Goal: Check status: Check status

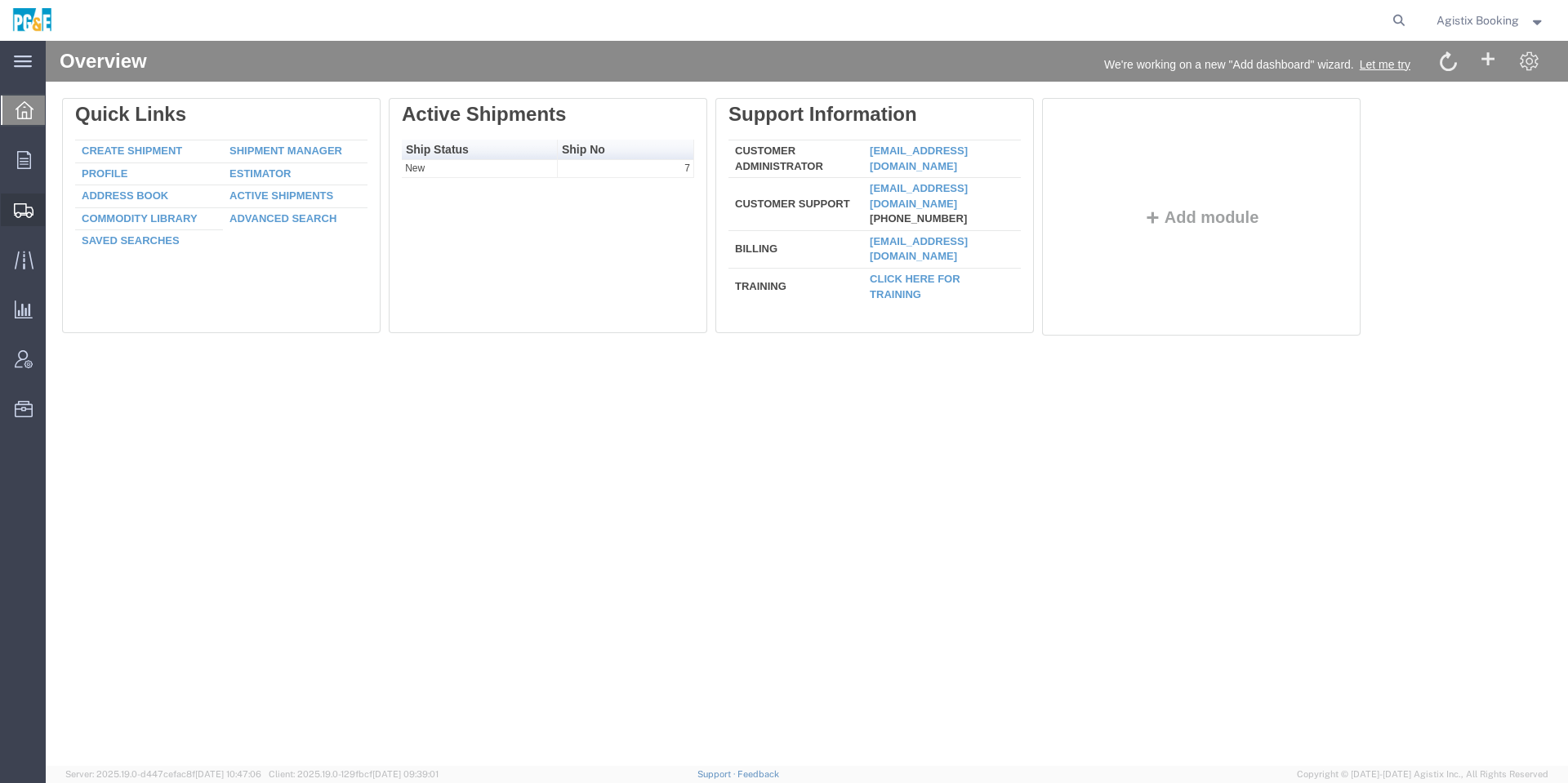
click at [37, 213] on div at bounding box center [23, 209] width 46 height 32
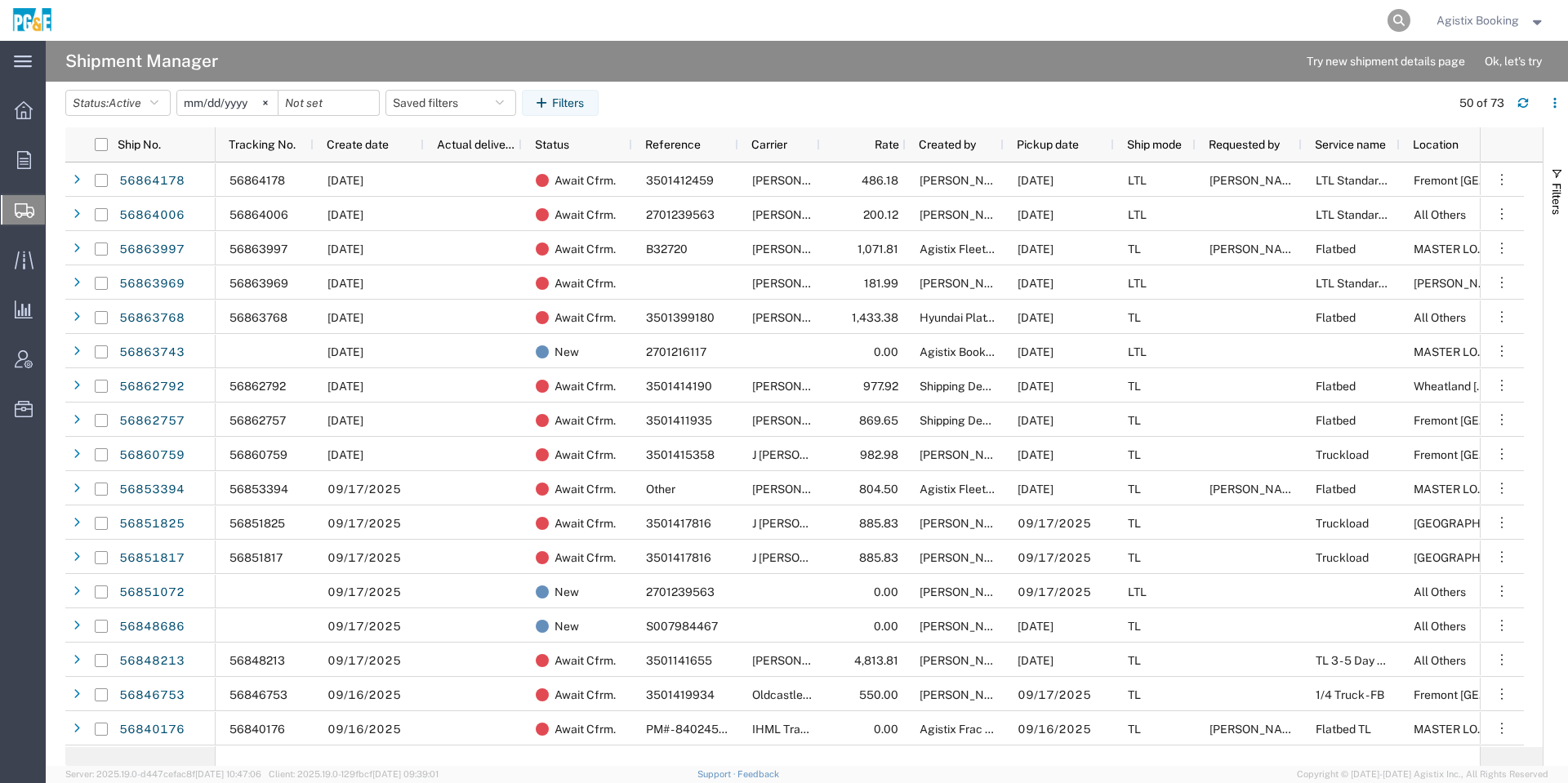
click at [1402, 25] on icon at bounding box center [1399, 21] width 23 height 23
paste input "56863743"
type input "56863743"
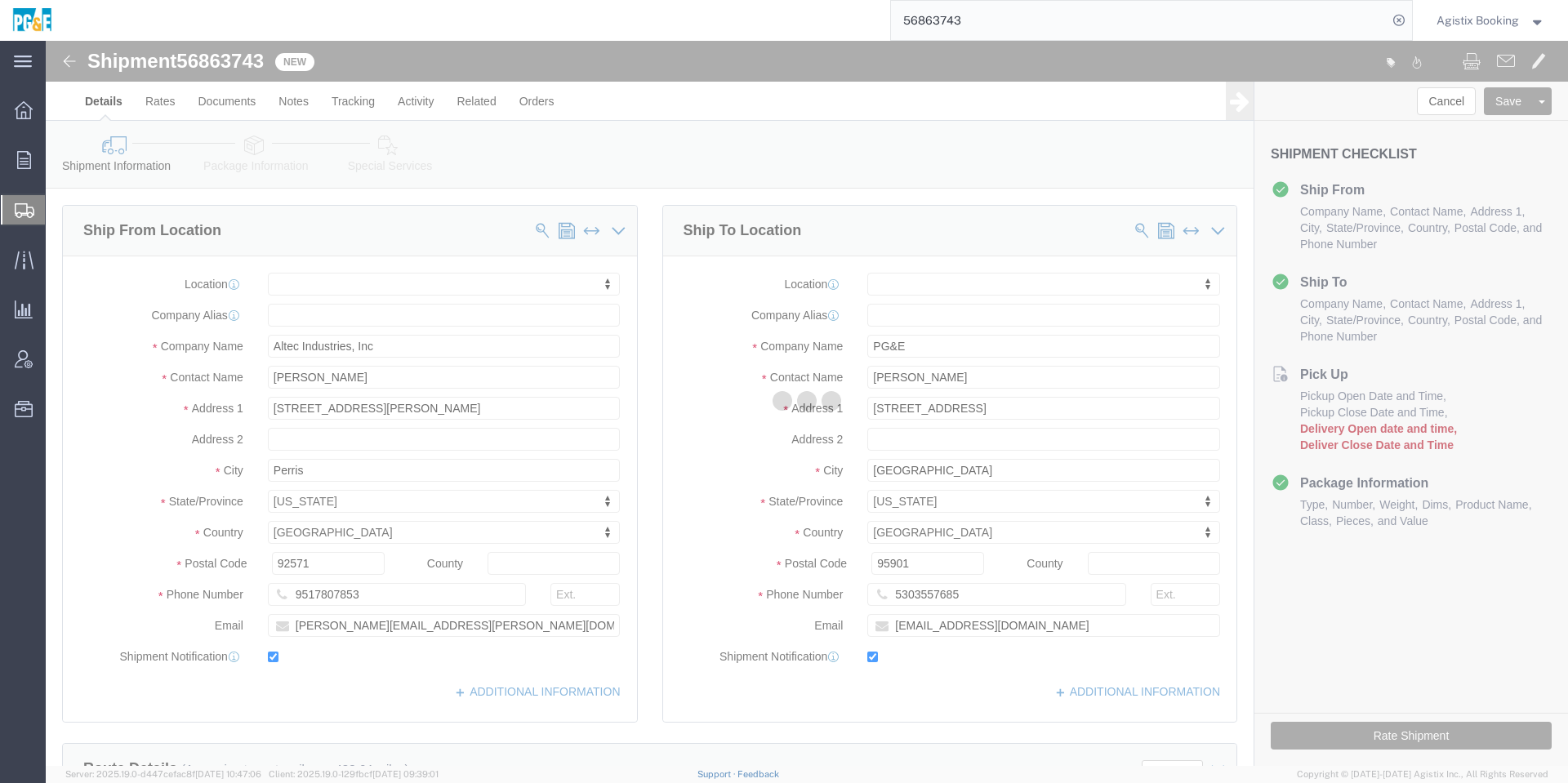
select select
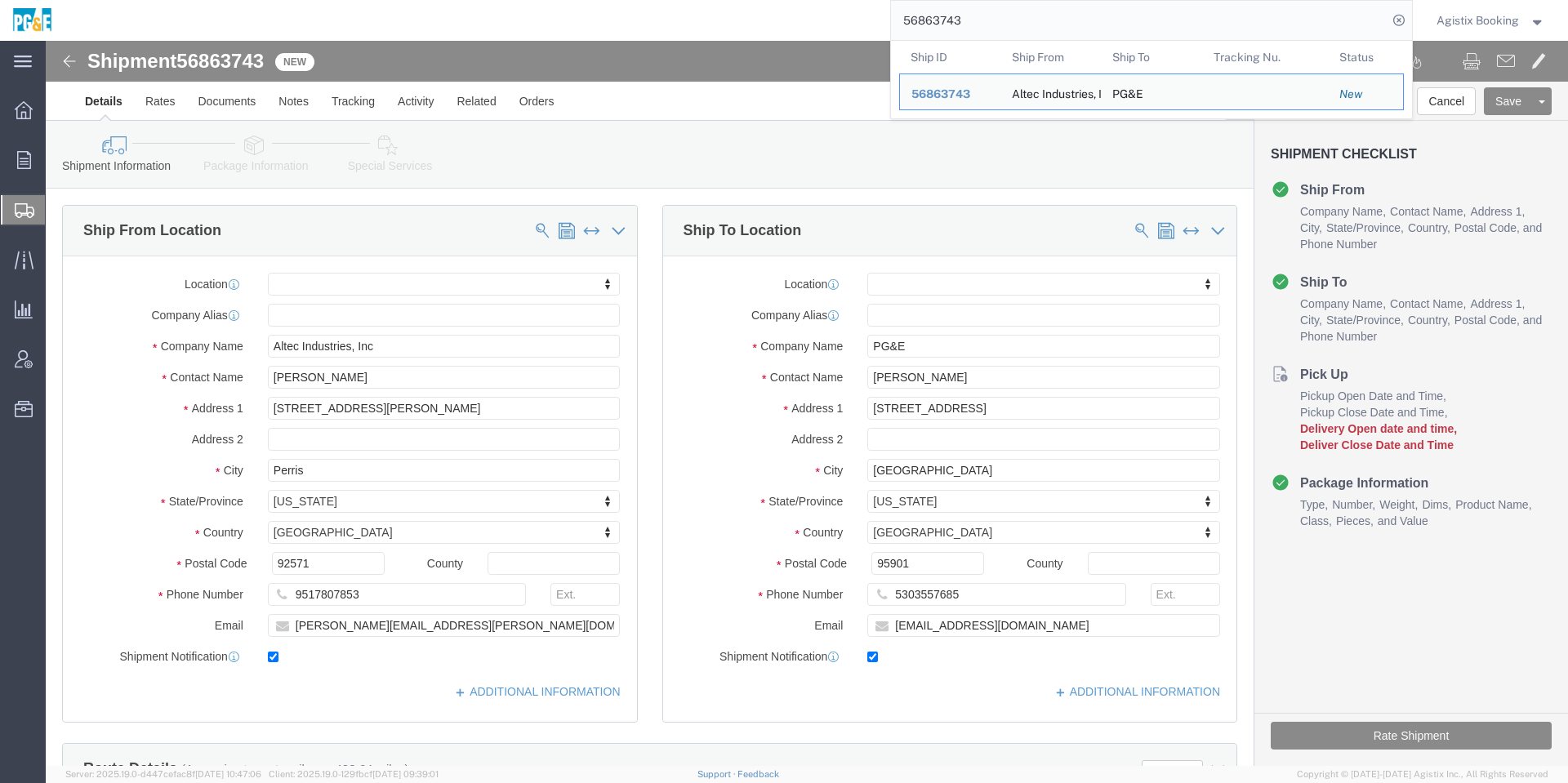
click div "Ship To Location"
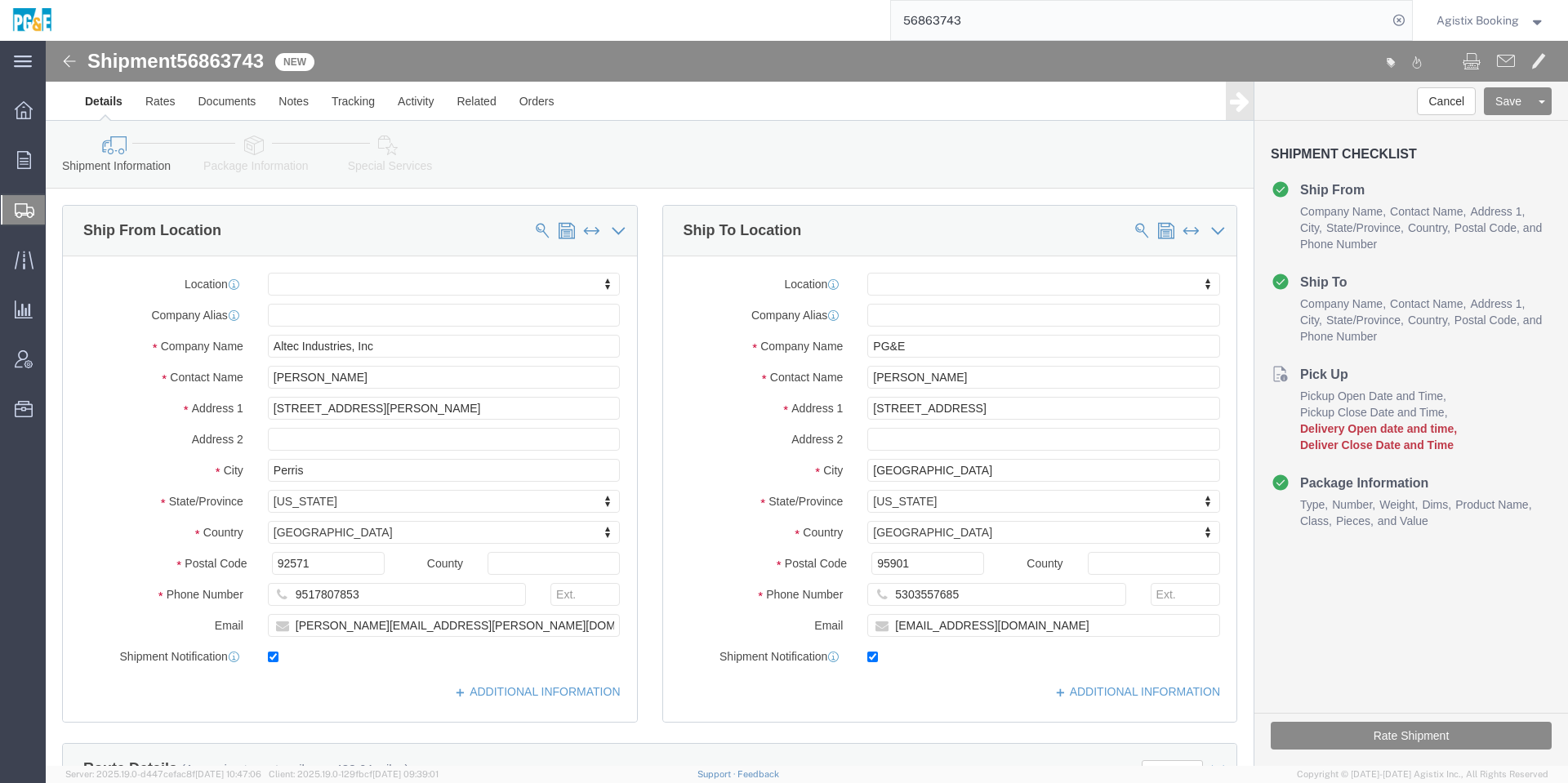
click label
click input "checkbox"
checkbox input "false"
click input "jefk@pge.com"
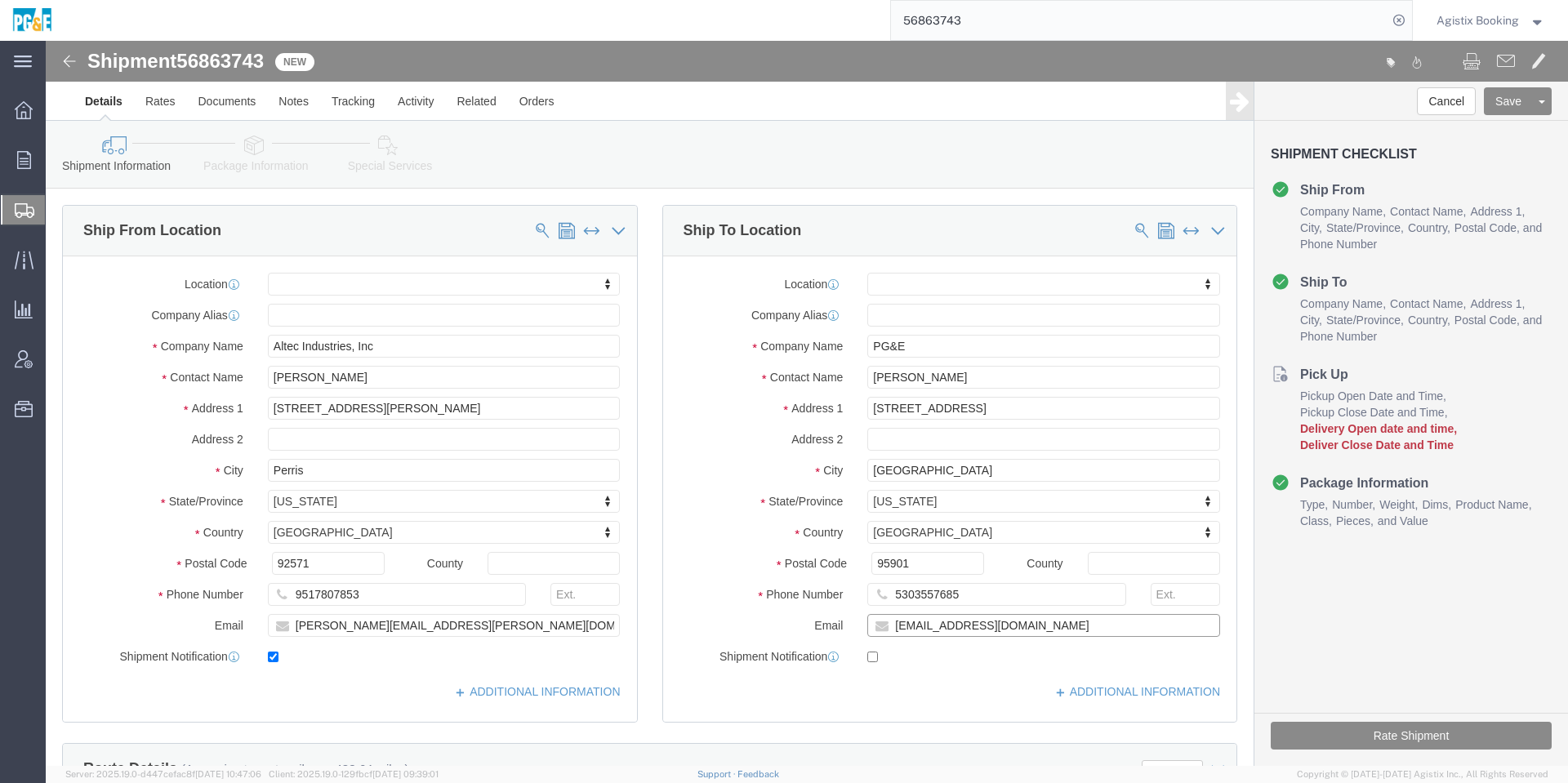
click input "jefk@pge.com"
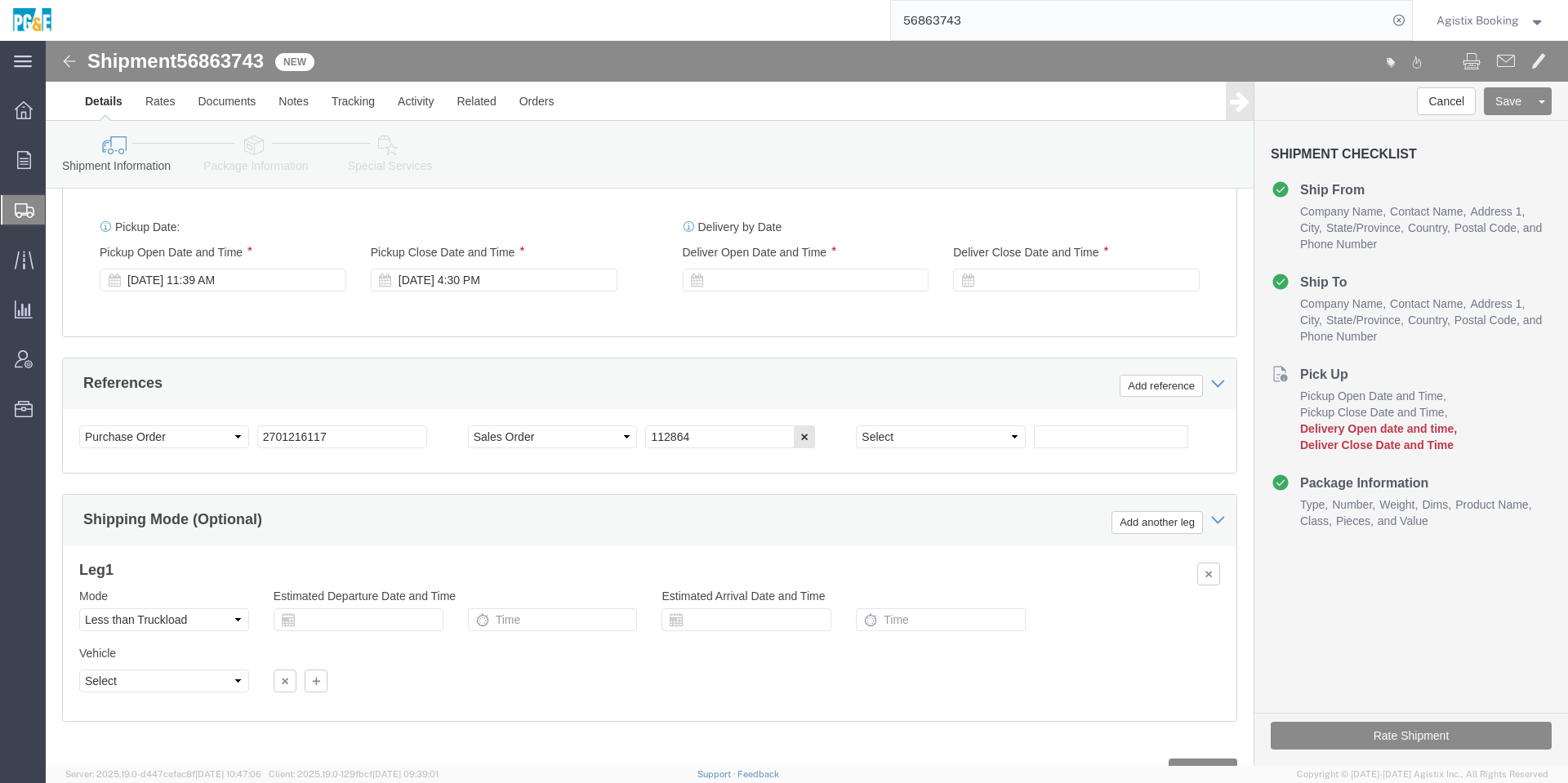
scroll to position [938, 0]
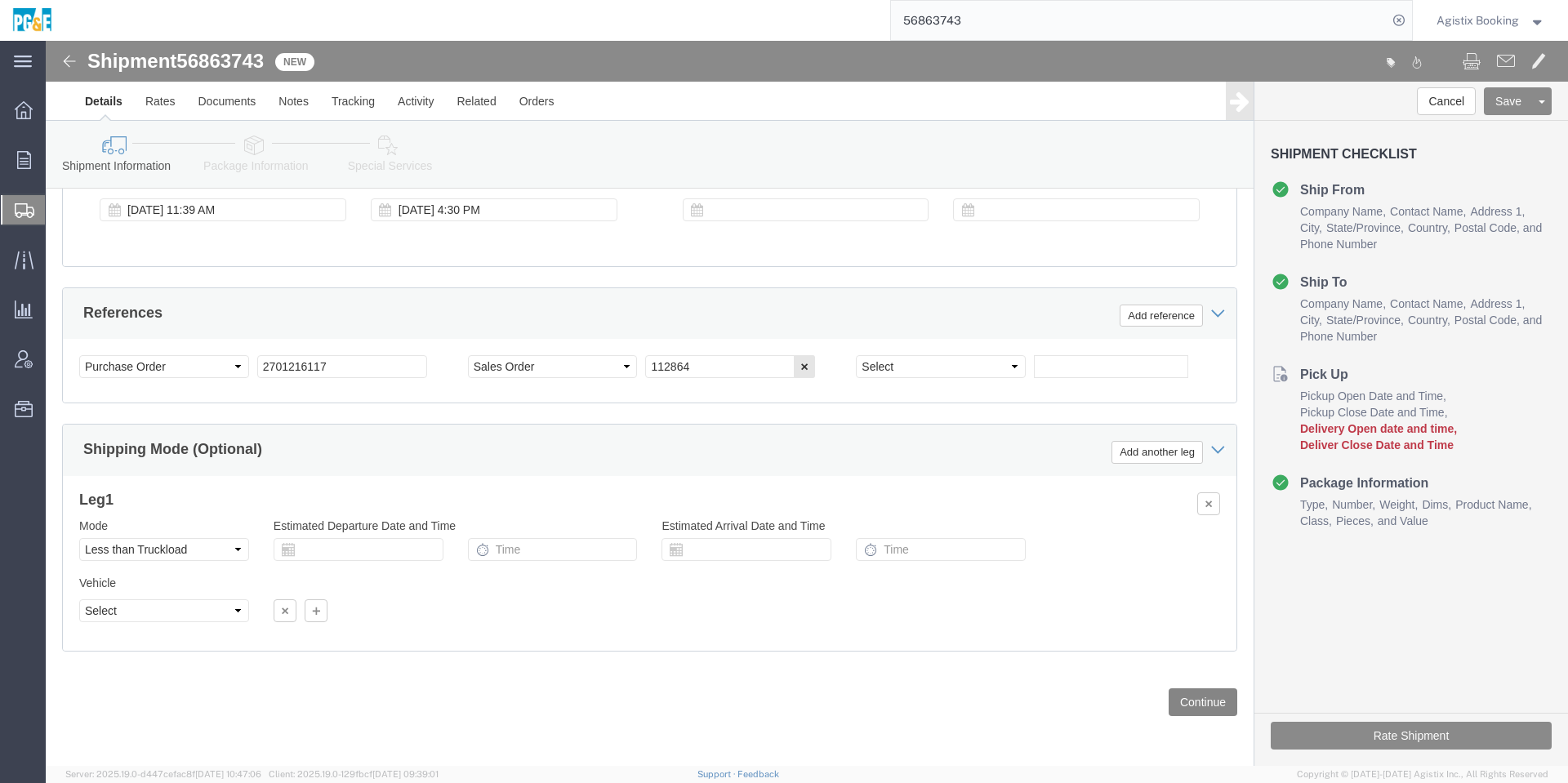
click button "Continue"
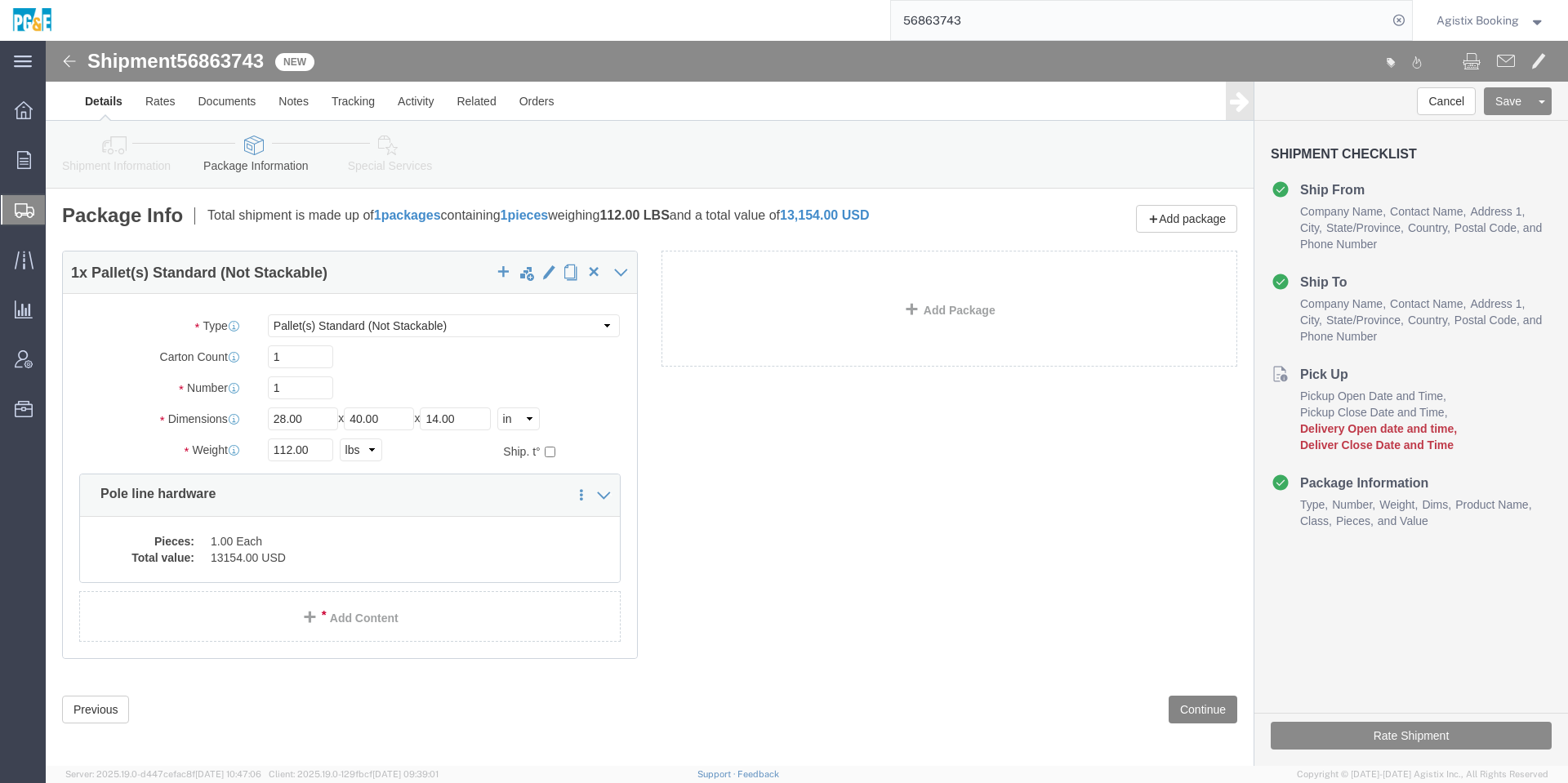
scroll to position [7, 0]
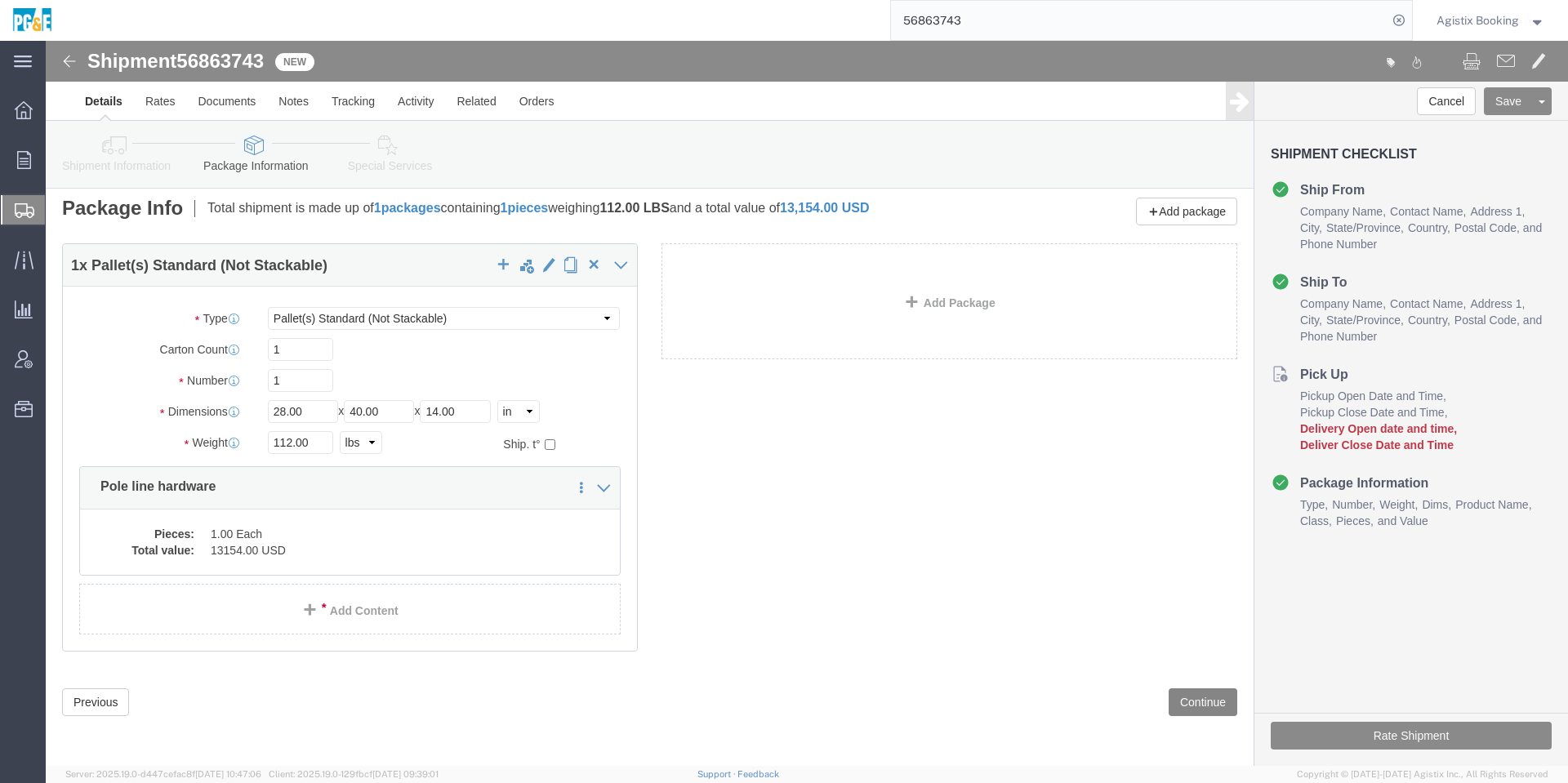
click button "Continue"
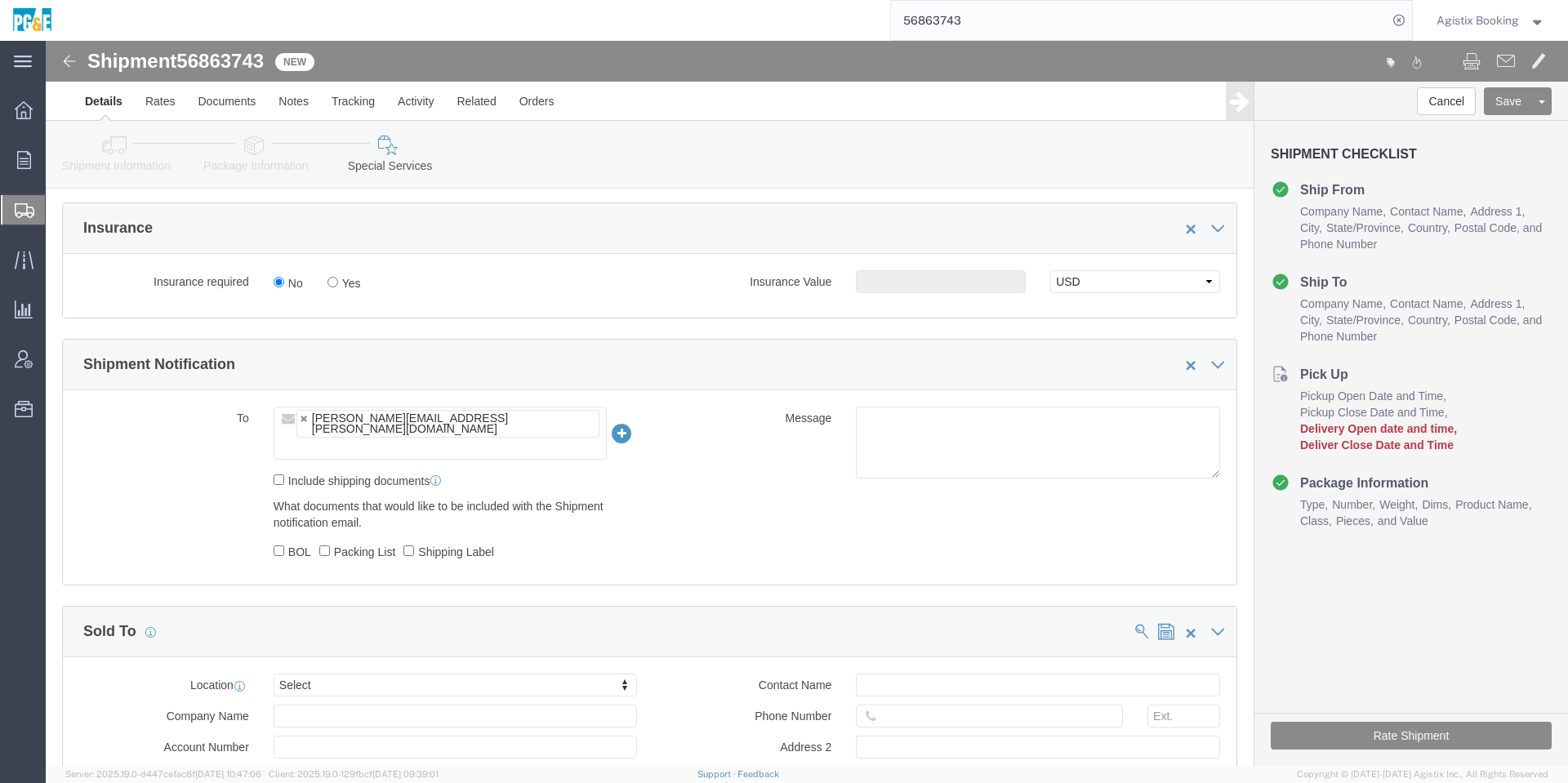
scroll to position [1110, 0]
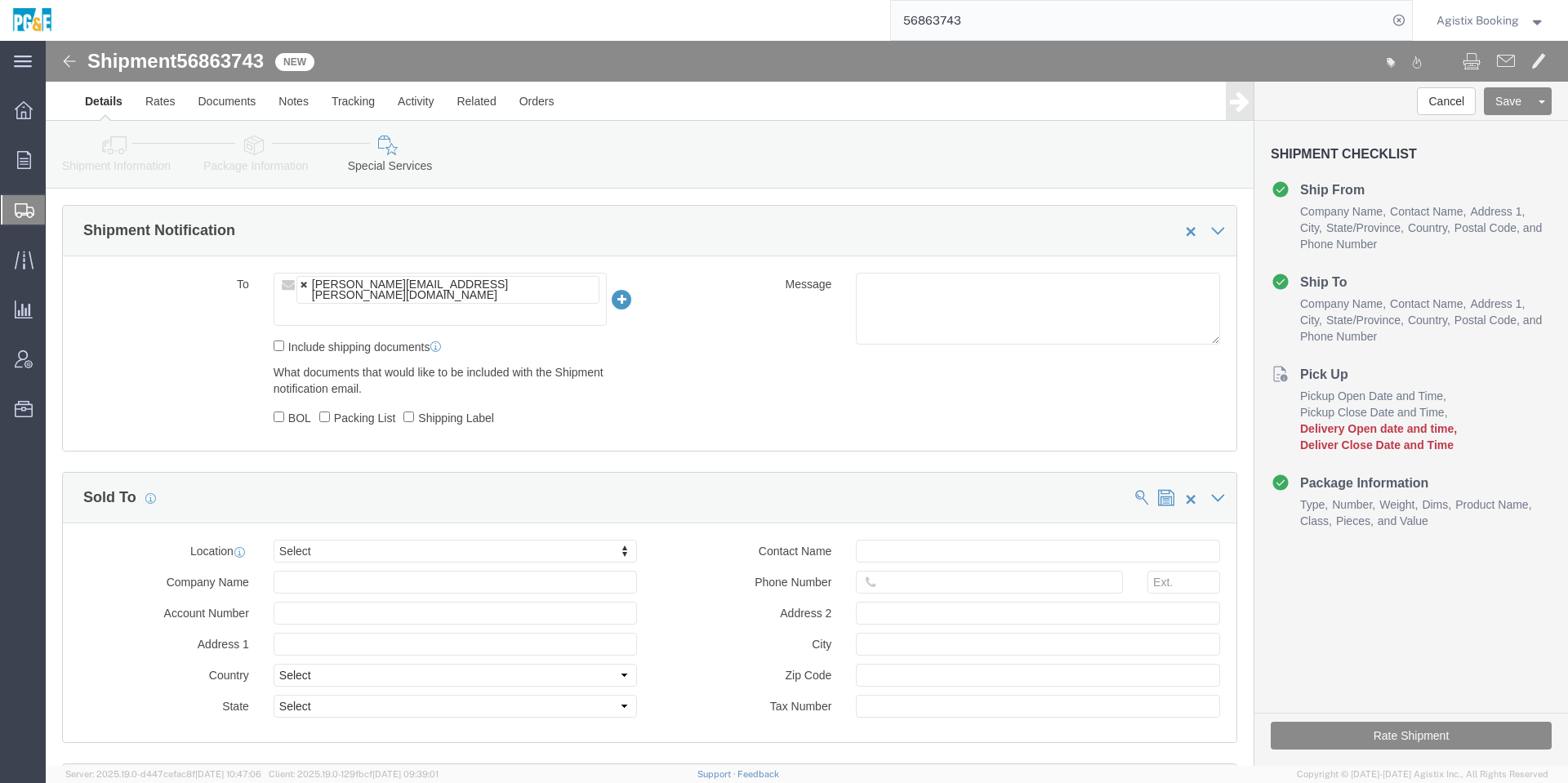
click link
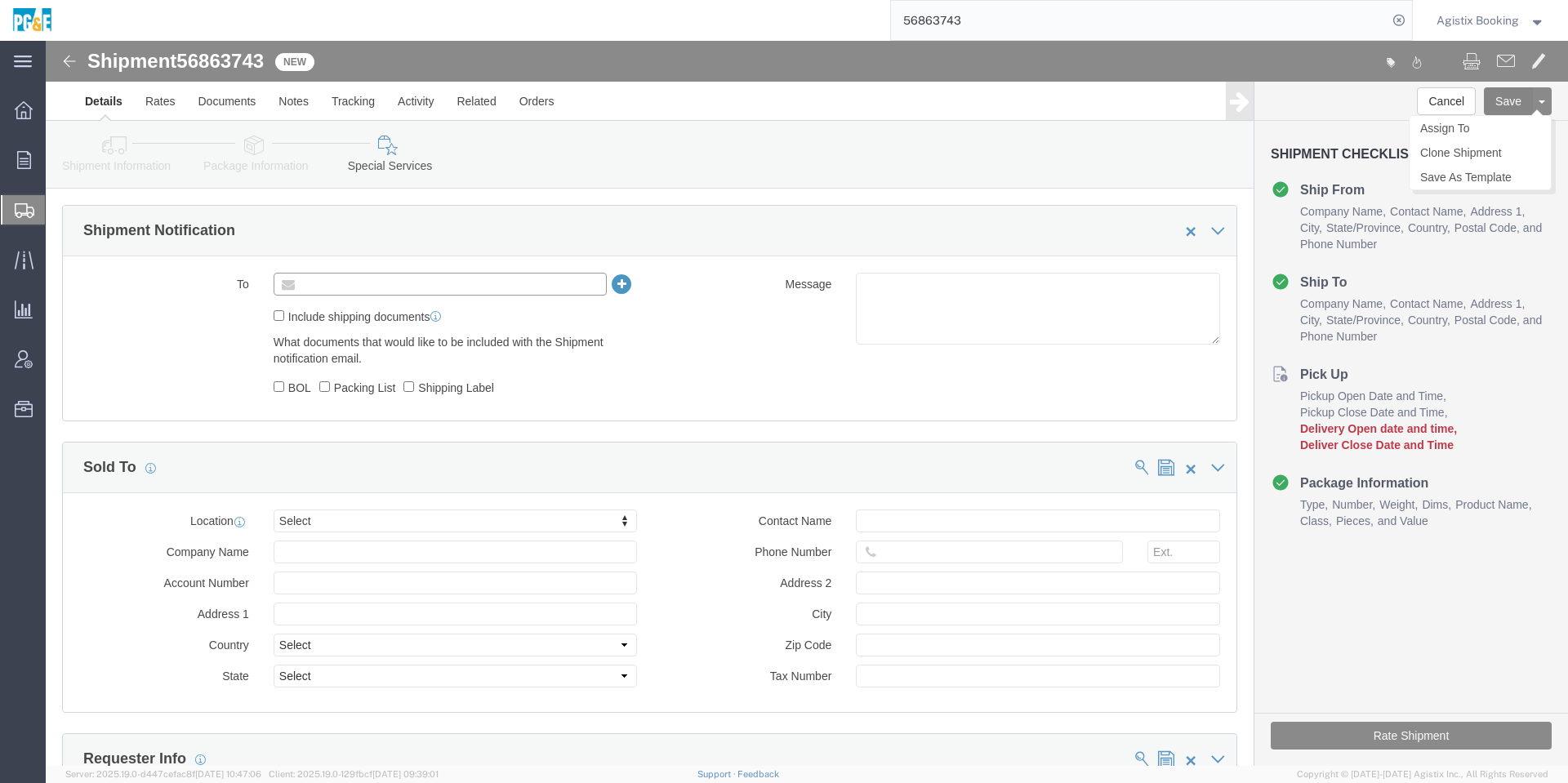
type input "Enter Email Address"
click button "Save"
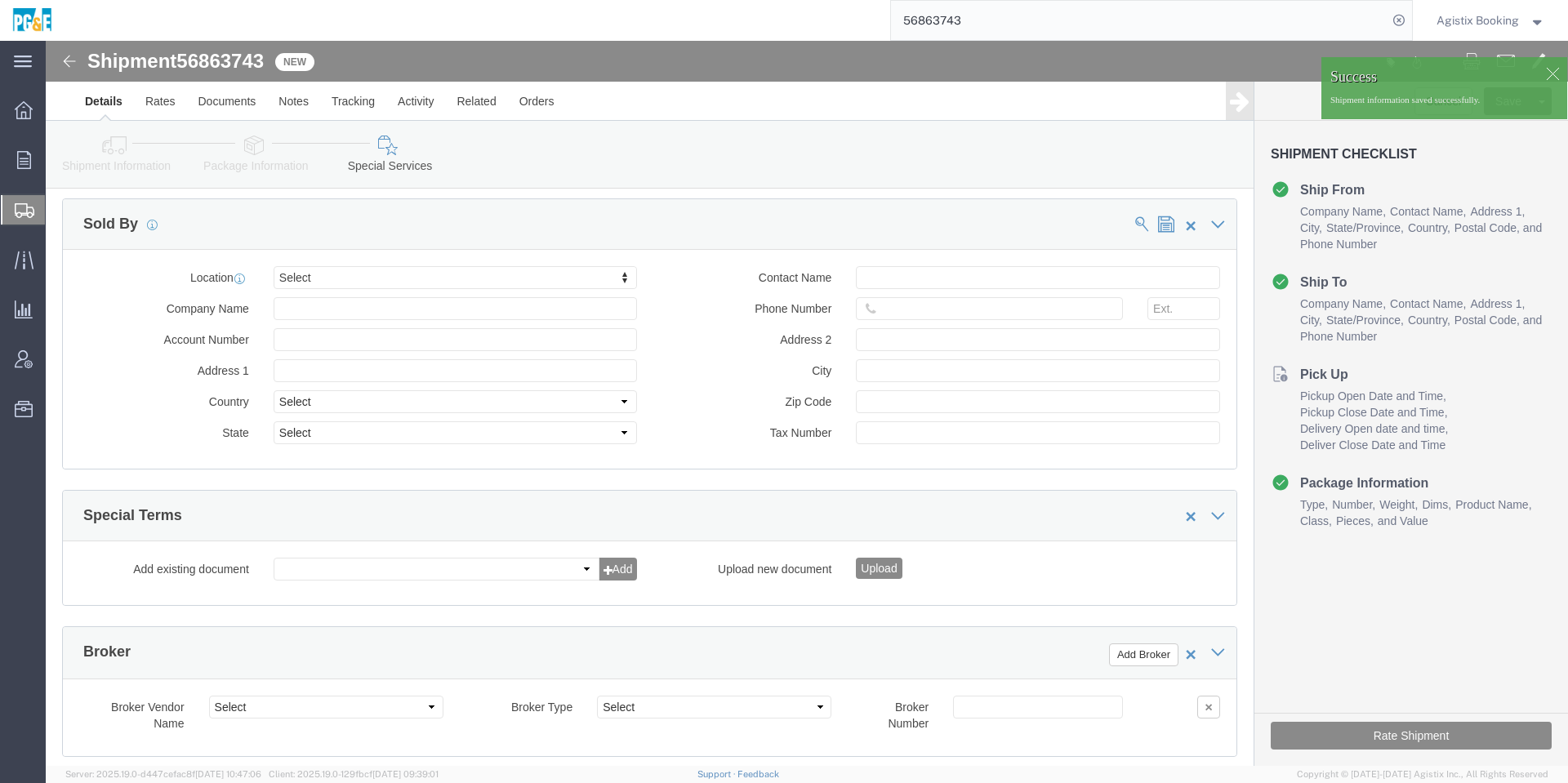
scroll to position [2345, 0]
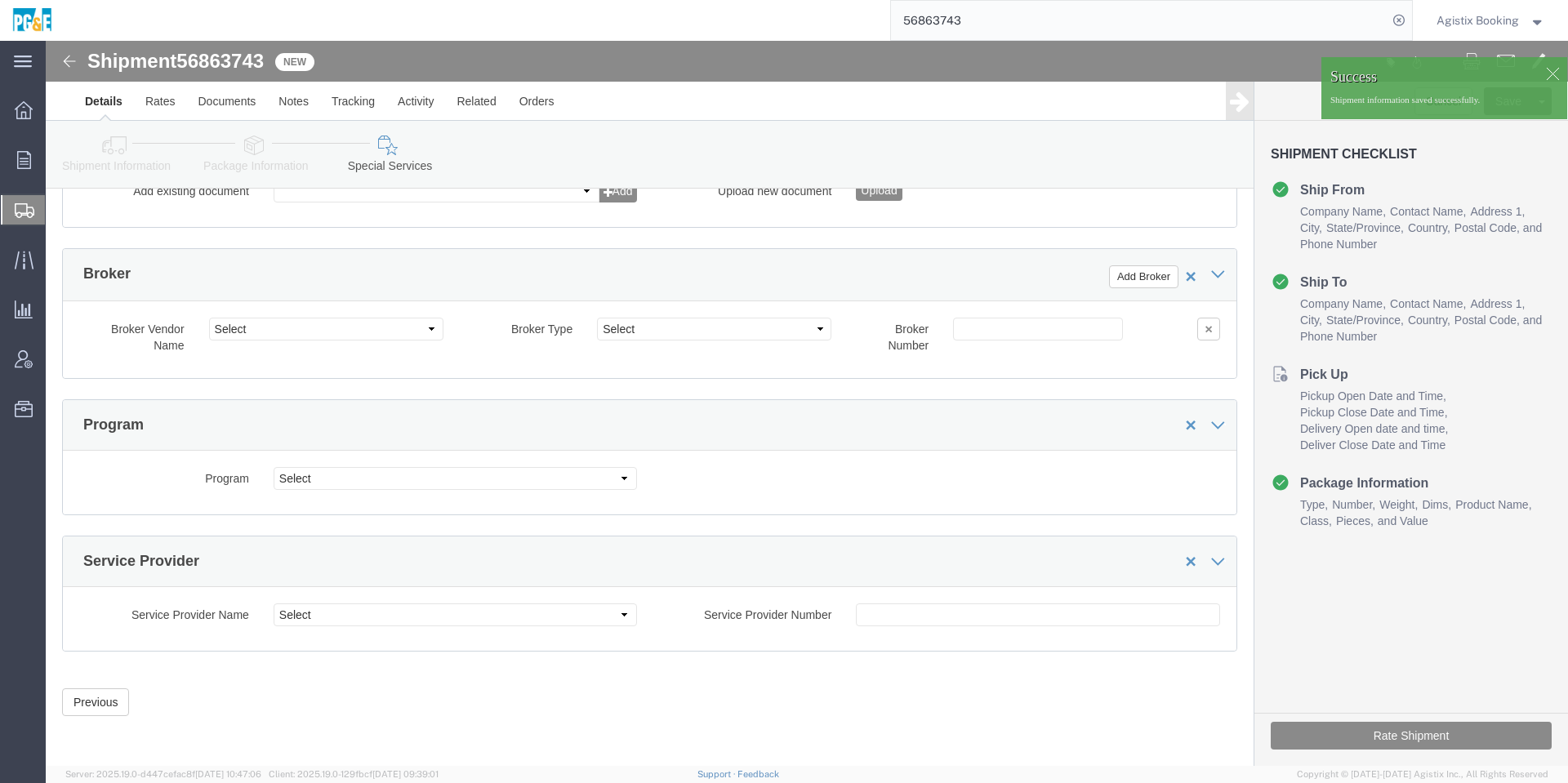
click div
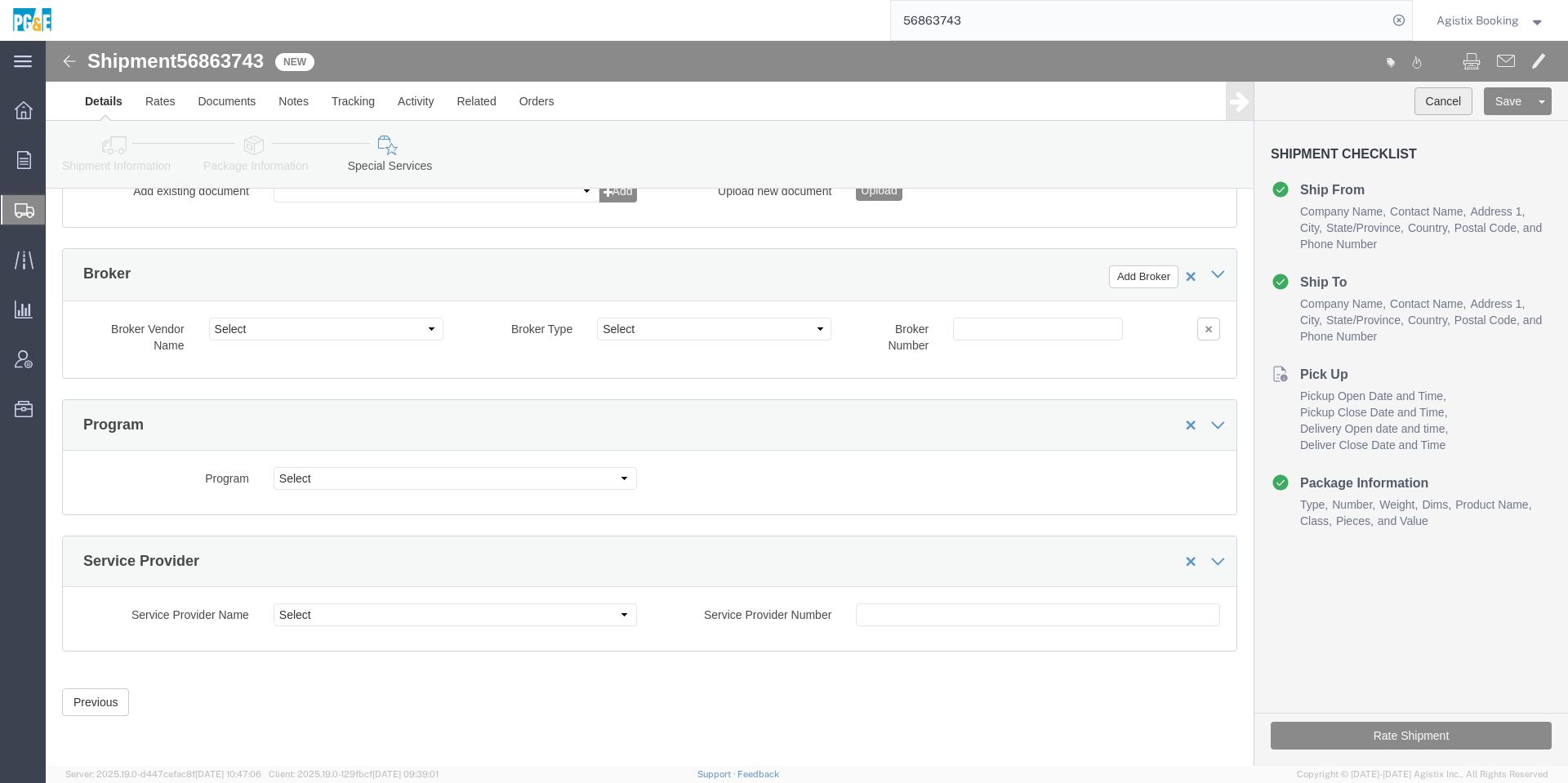
click button "Cancel"
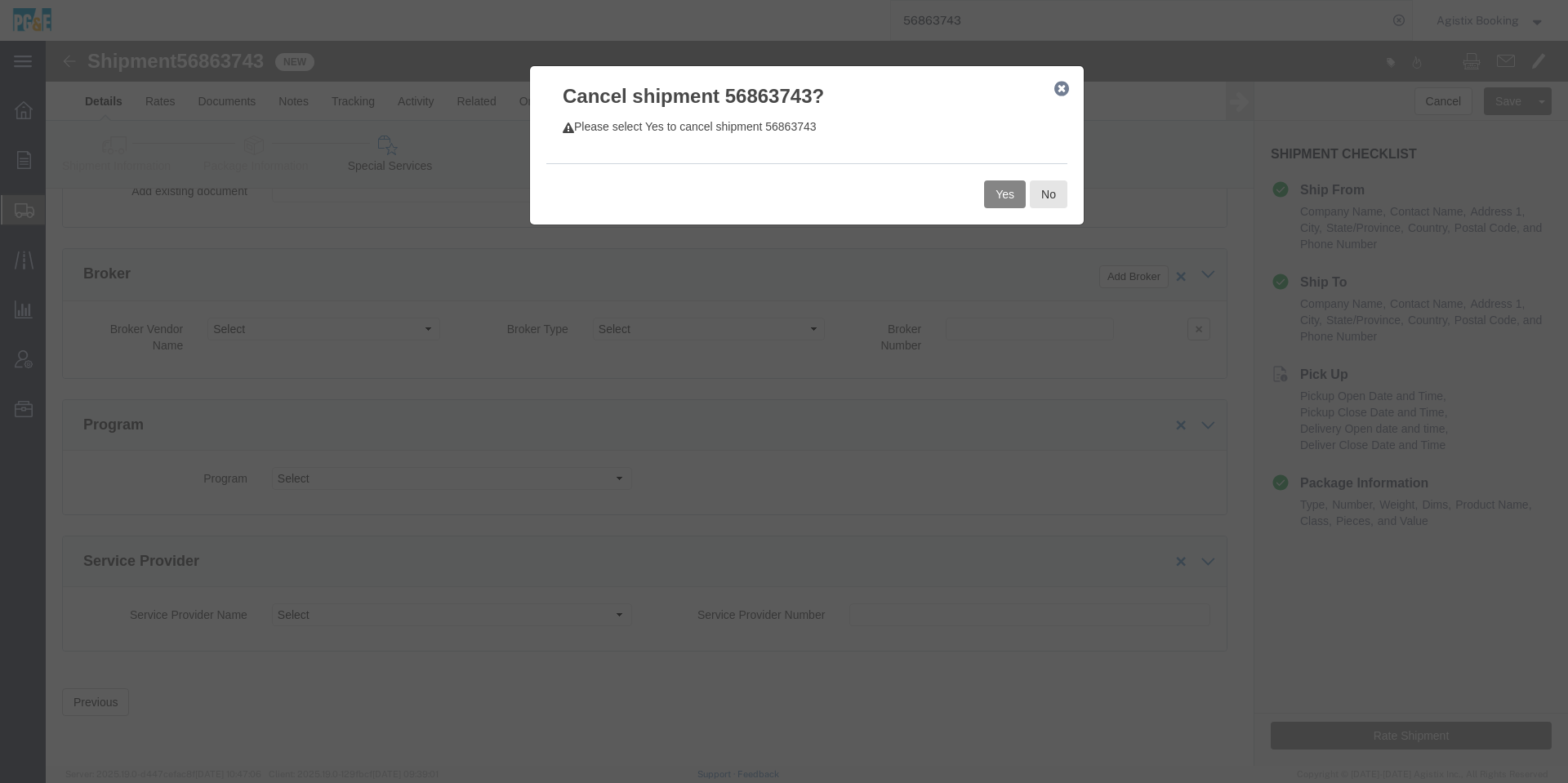
click button "Yes"
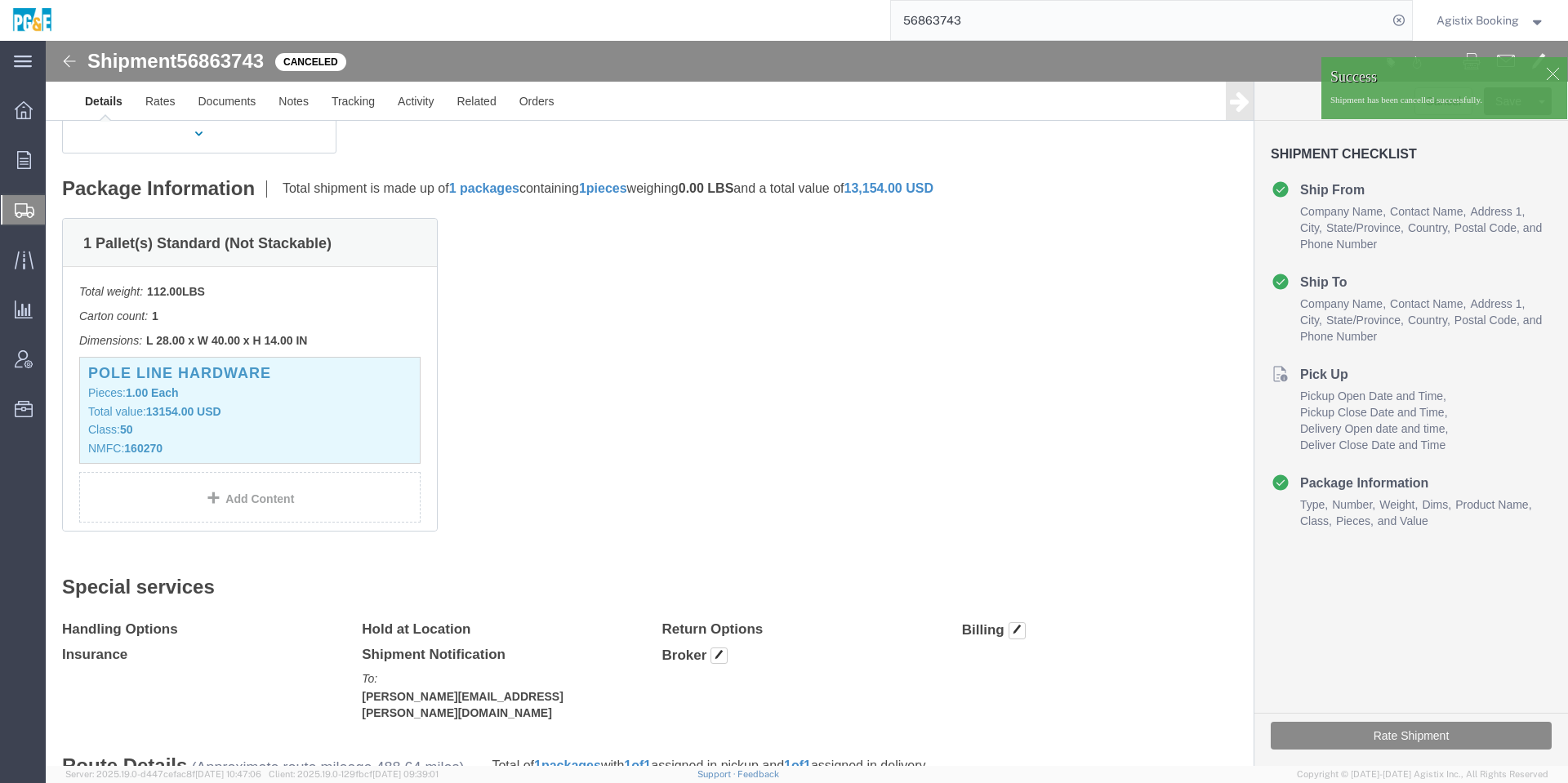
scroll to position [0, 0]
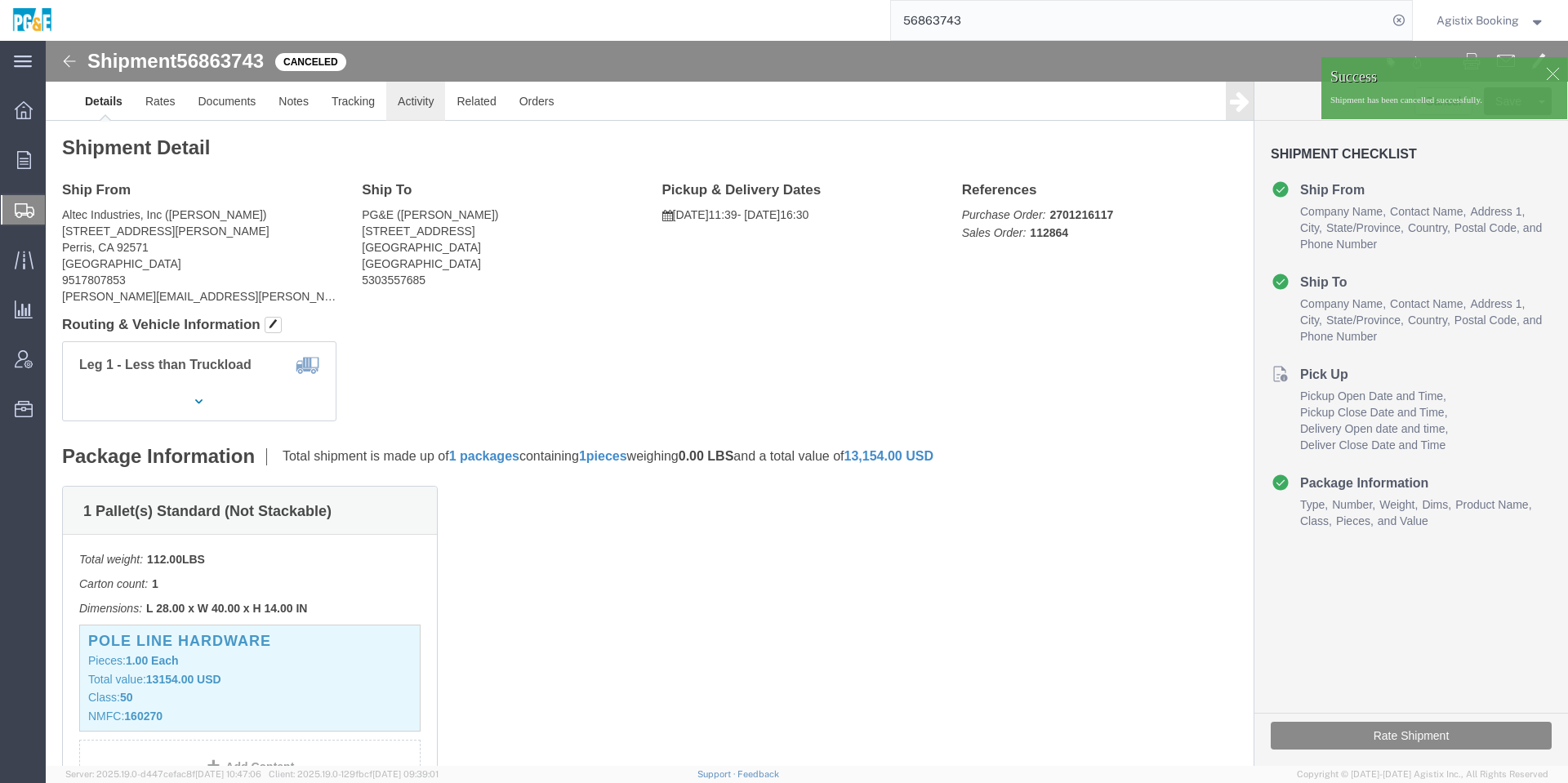
click link "Activity"
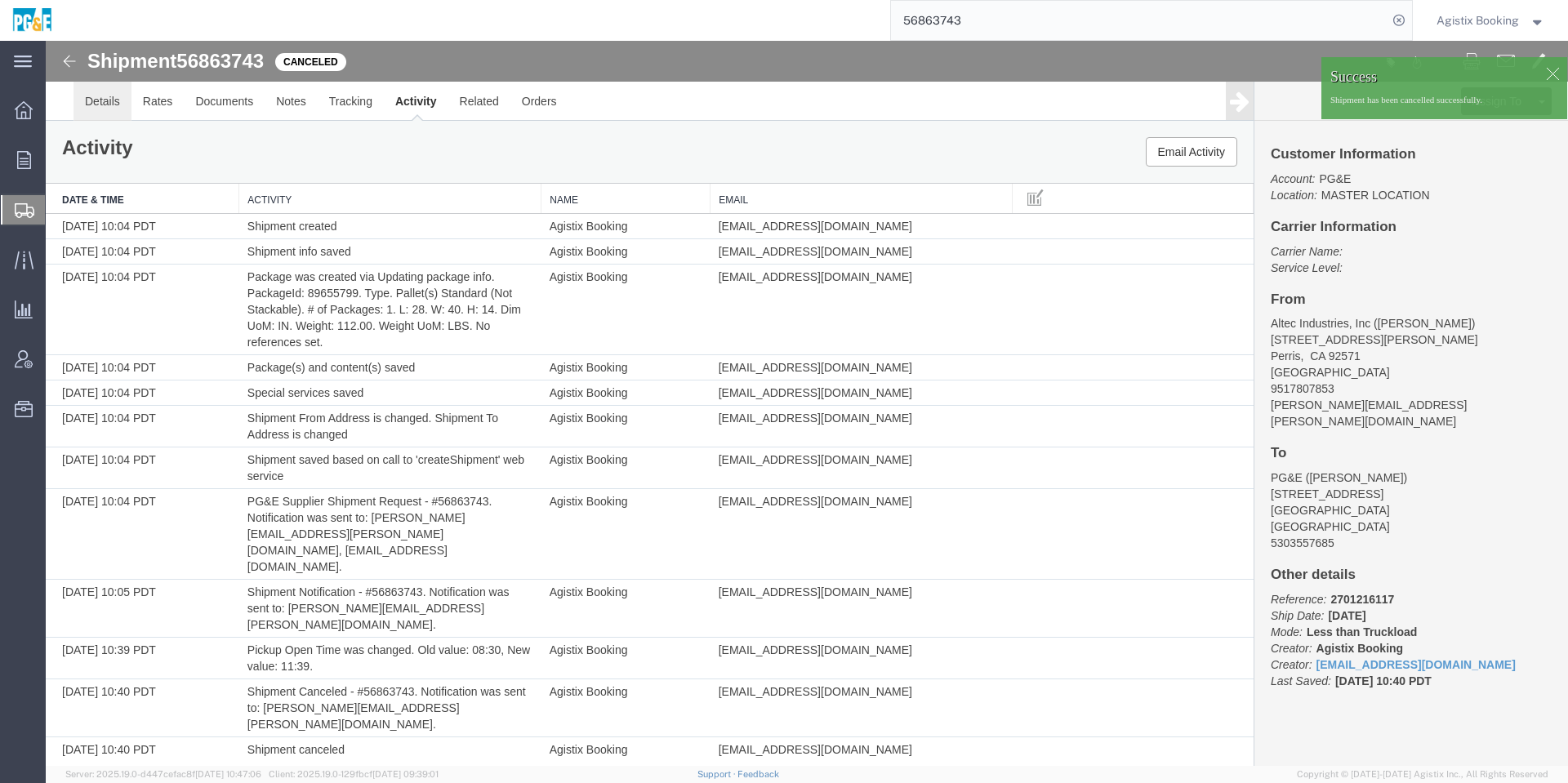
click at [112, 101] on link "Details" at bounding box center [102, 101] width 58 height 39
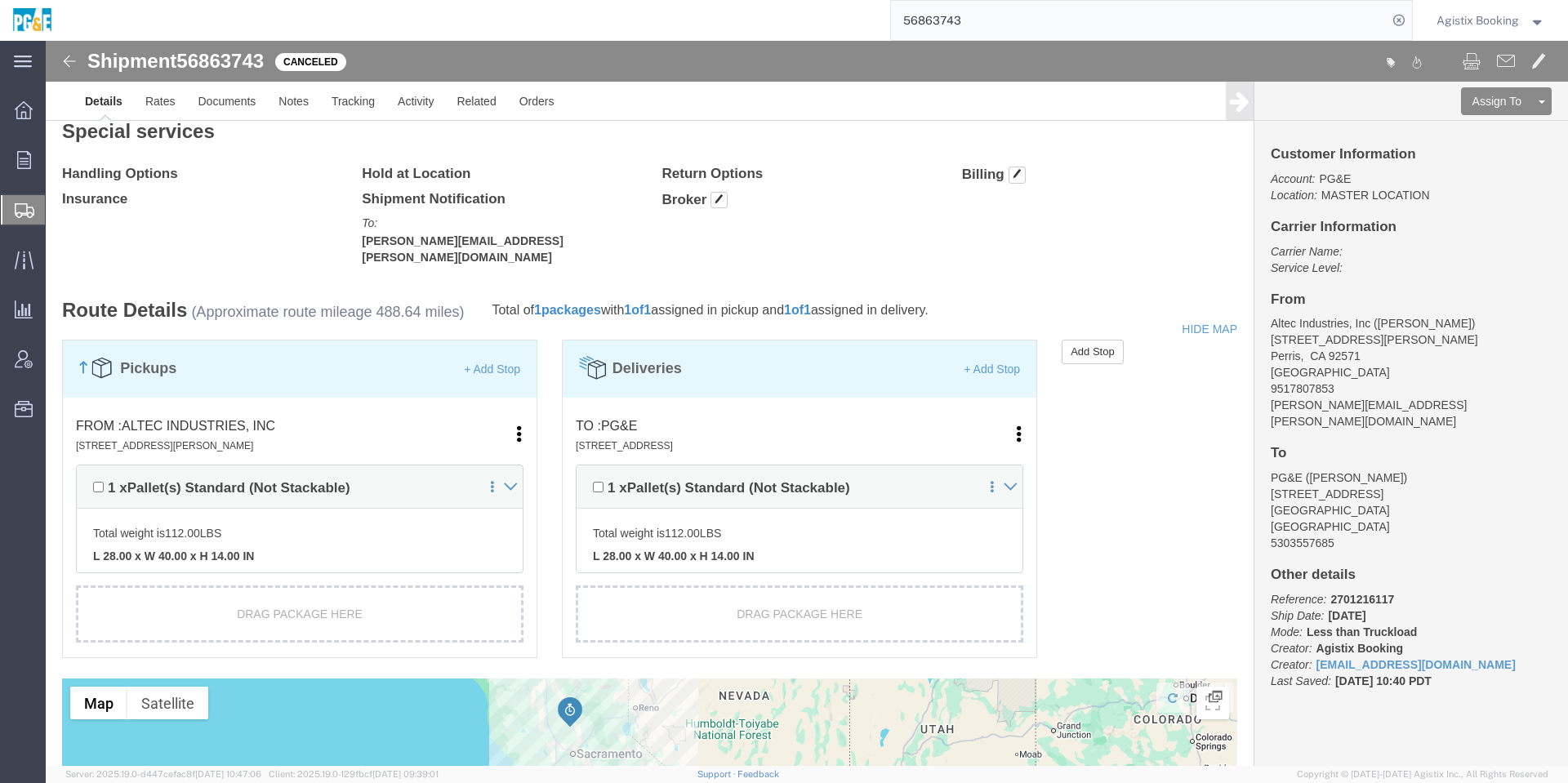
scroll to position [513, 0]
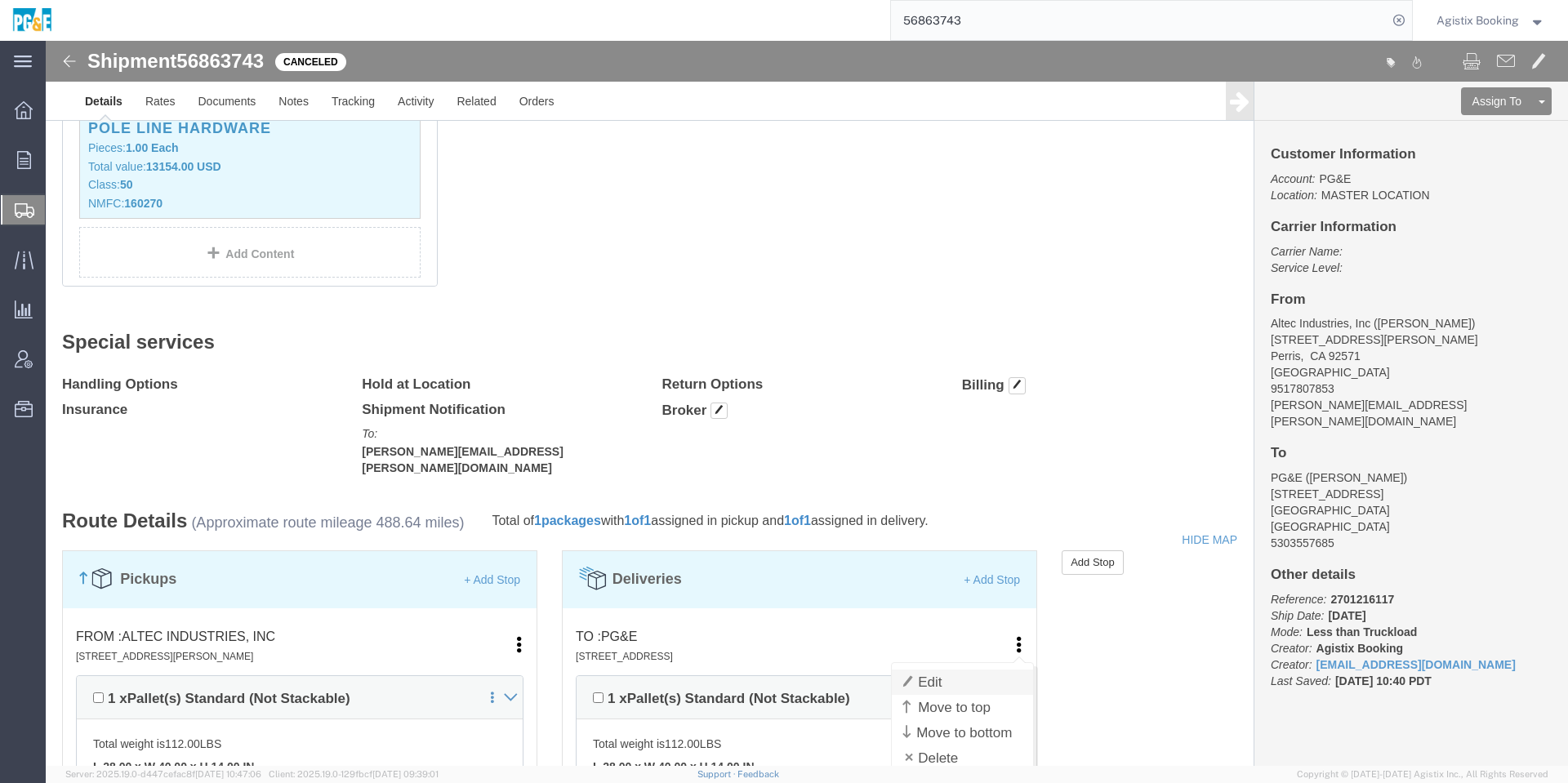
click link "Edit"
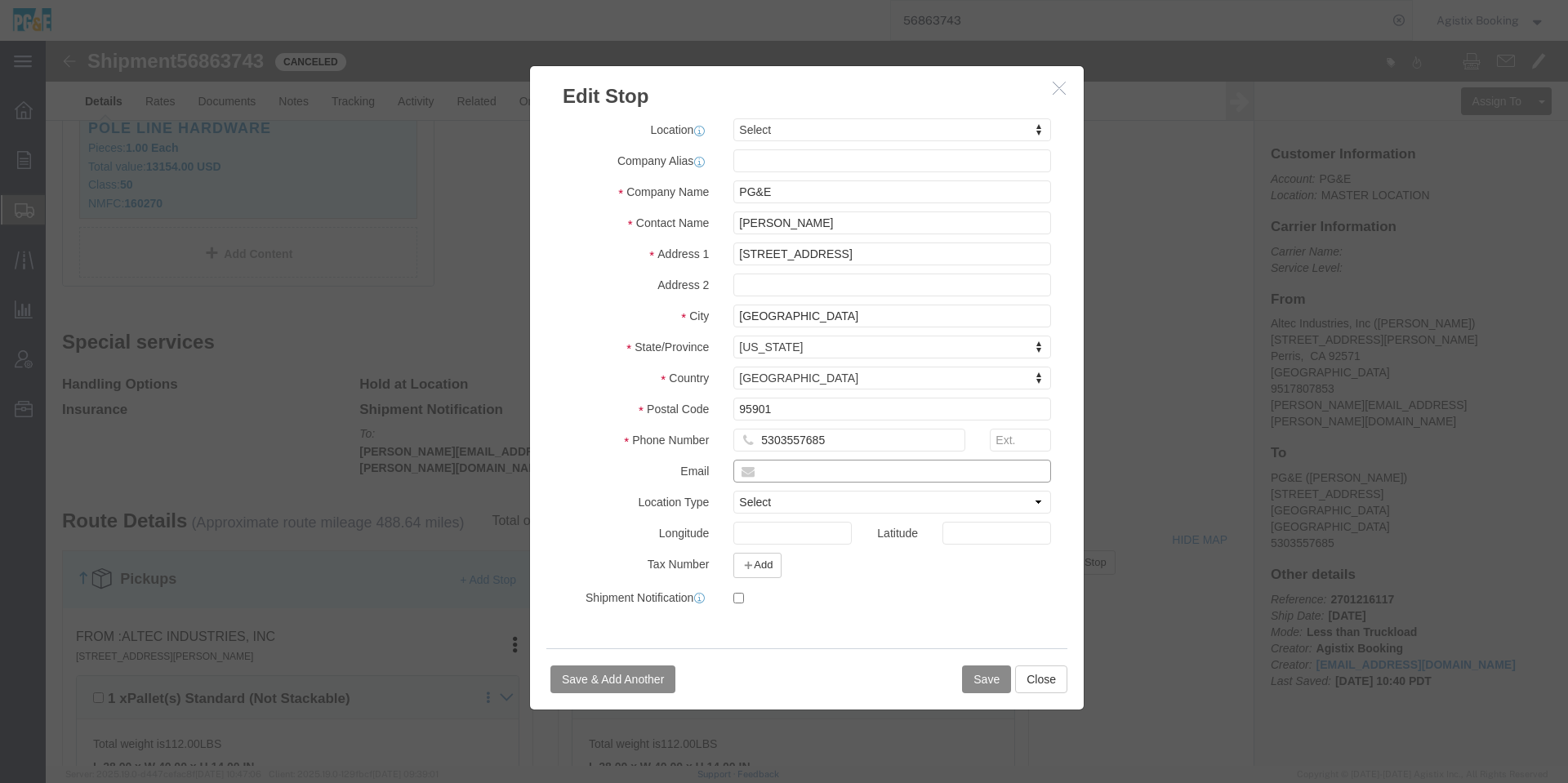
click input "text"
paste input "jefk@pge.com"
type input "jefk@pge.com"
click button "Save"
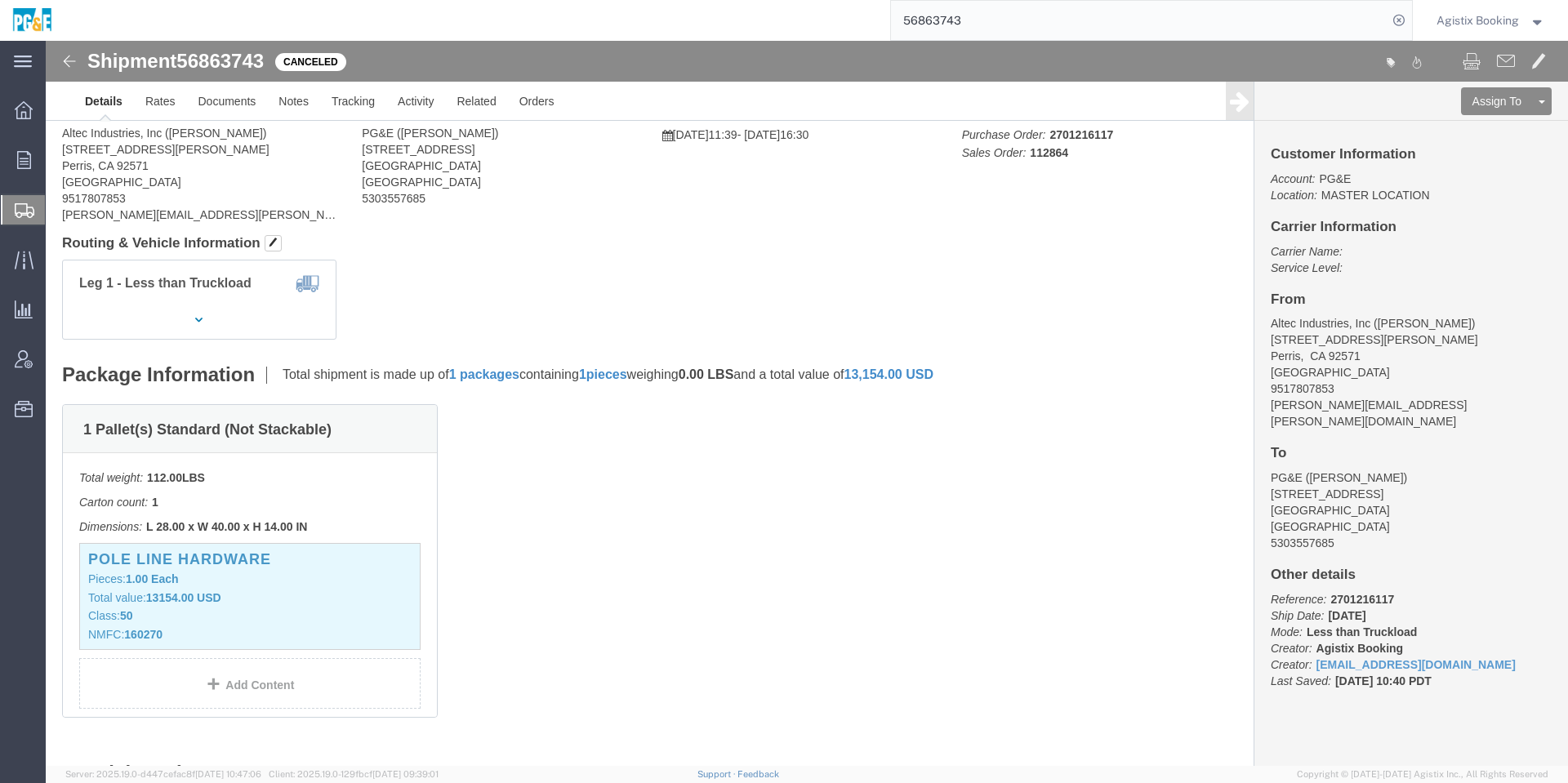
scroll to position [0, 0]
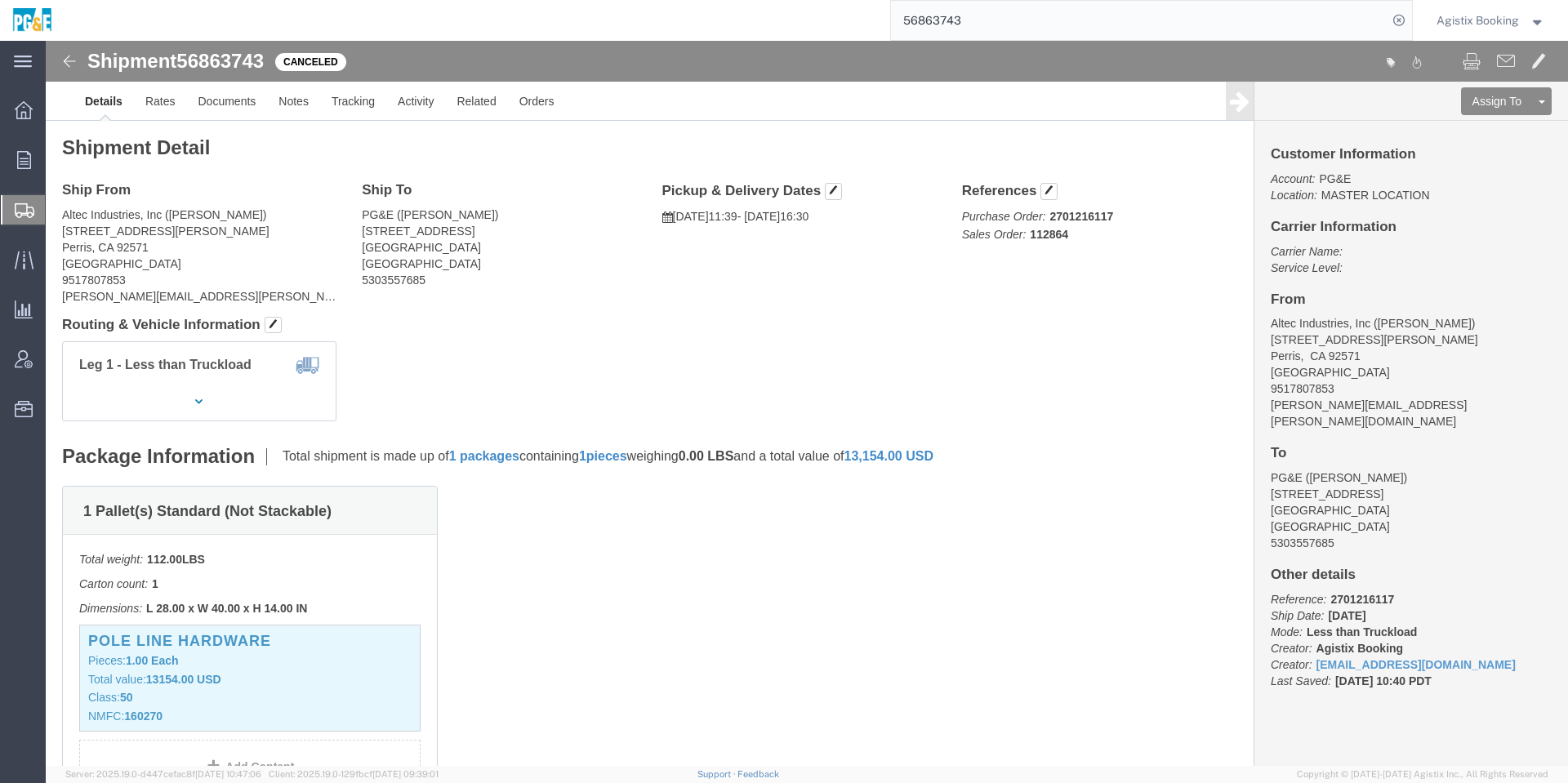
click link "Details"
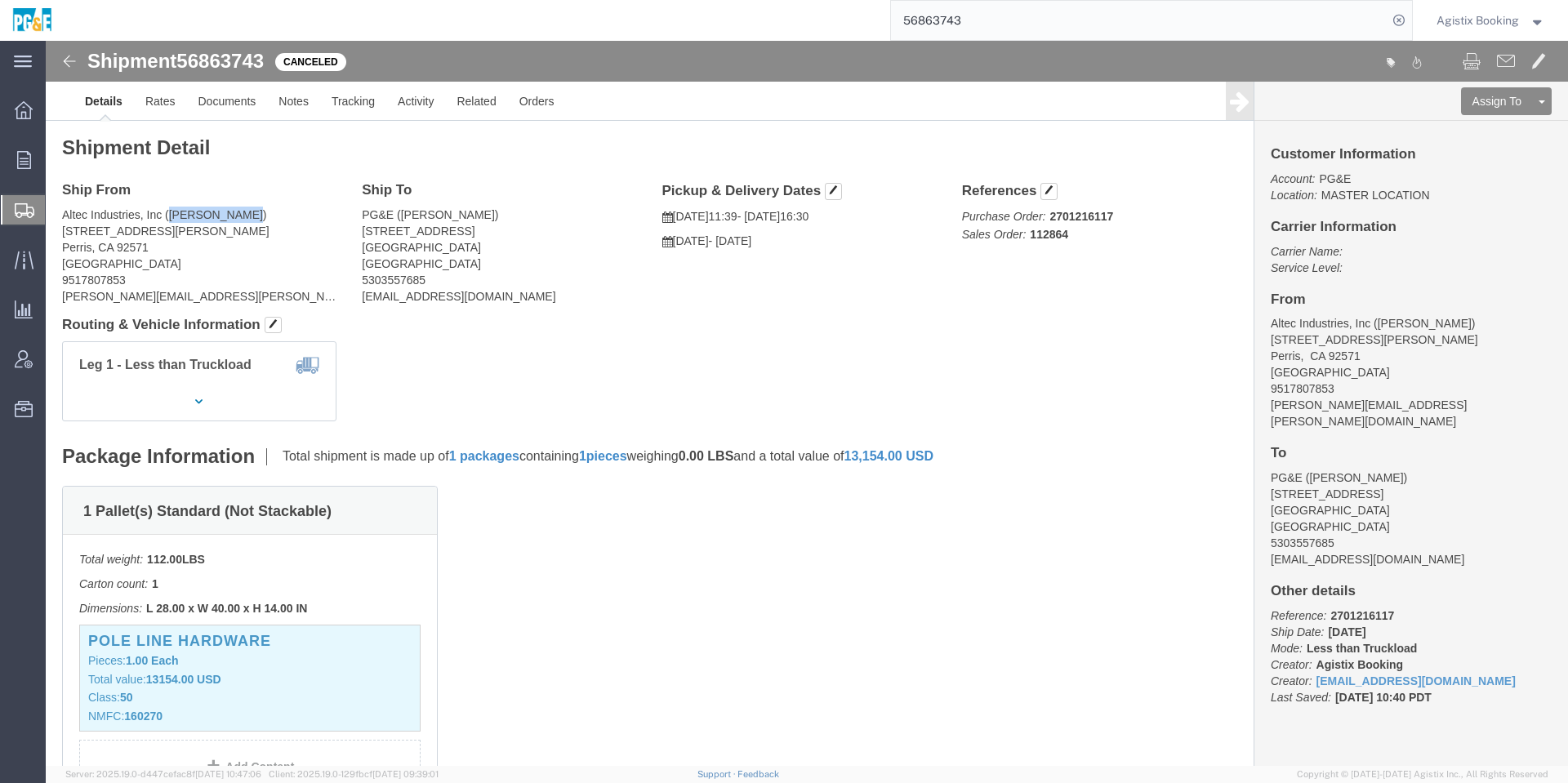
drag, startPoint x: 201, startPoint y: 171, endPoint x: 125, endPoint y: 173, distance: 76.0
click address "Altec Industries, Inc (Hector Guzman) 3462 Webster Ave Perris, CA 92571 United …"
copy address "Hector Guzman"
click at [1509, 26] on span "Agistix Booking" at bounding box center [1477, 21] width 82 height 18
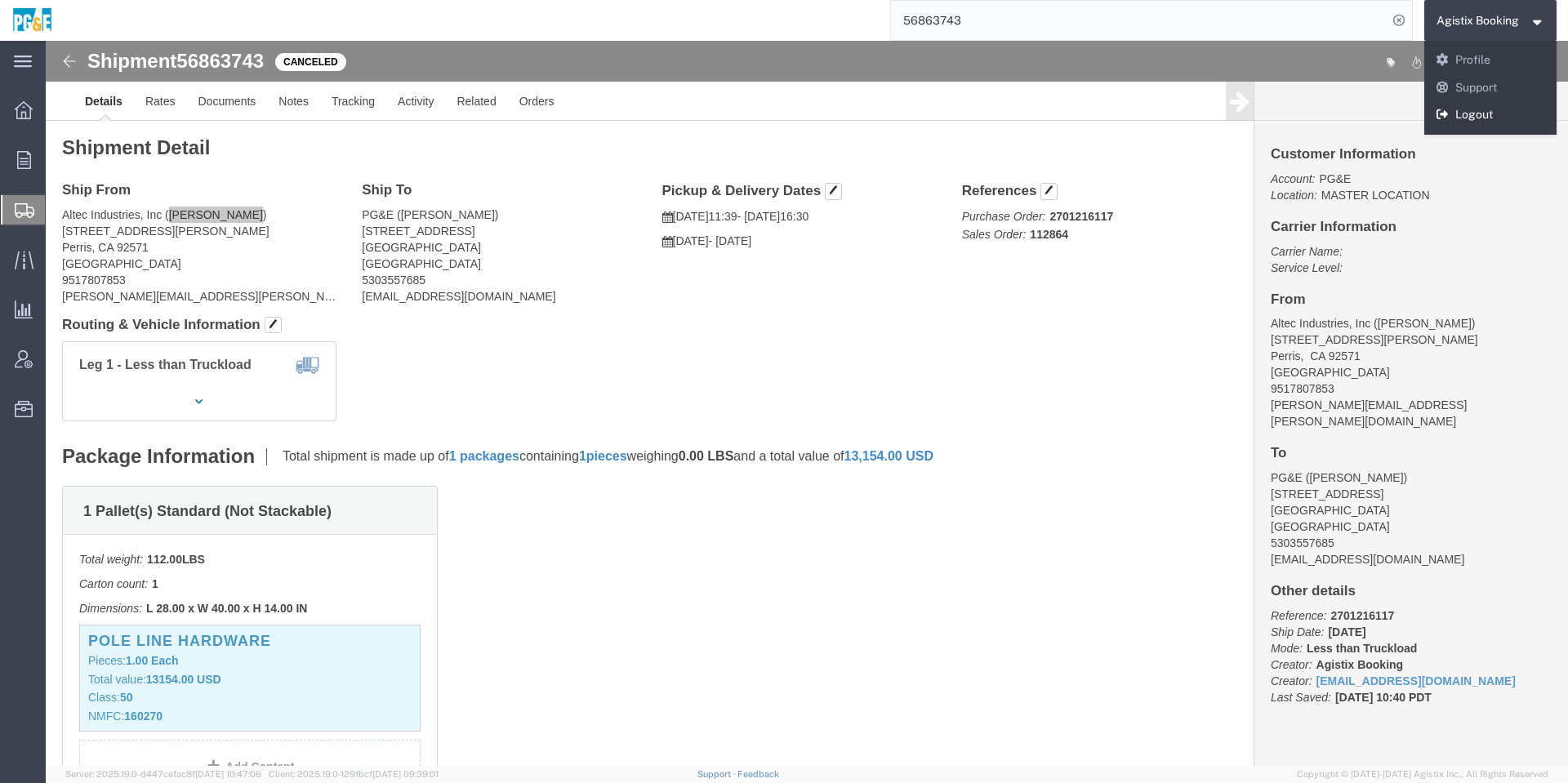
click at [1478, 117] on link "Logout" at bounding box center [1491, 115] width 133 height 27
